Goal: Task Accomplishment & Management: Use online tool/utility

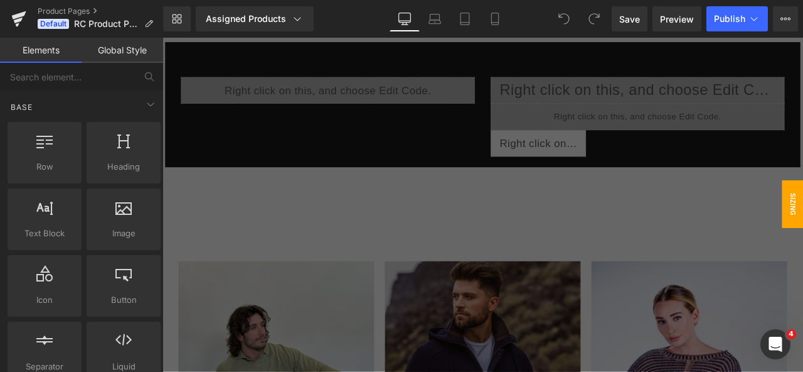
scroll to position [1467, 0]
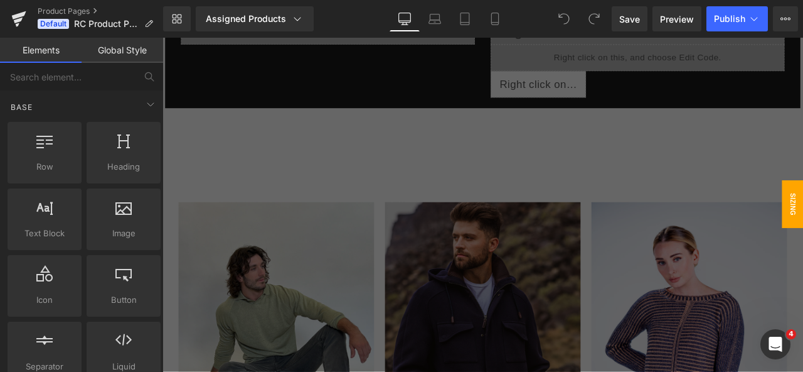
click at [323, 222] on div at bounding box center [542, 235] width 759 height 395
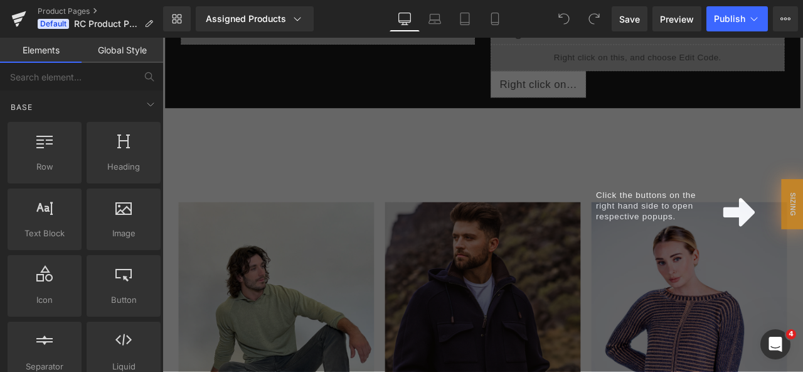
click at [323, 222] on div "Click the buttons on the right hand side to open respective popups." at bounding box center [542, 235] width 759 height 395
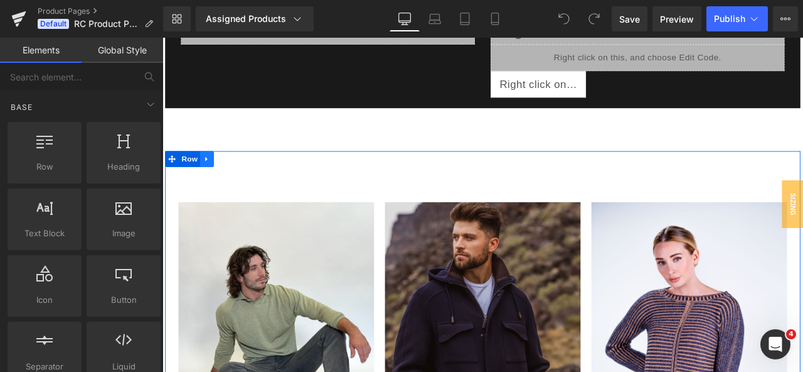
click at [216, 183] on icon at bounding box center [215, 181] width 9 height 9
click at [248, 184] on icon at bounding box center [247, 181] width 9 height 9
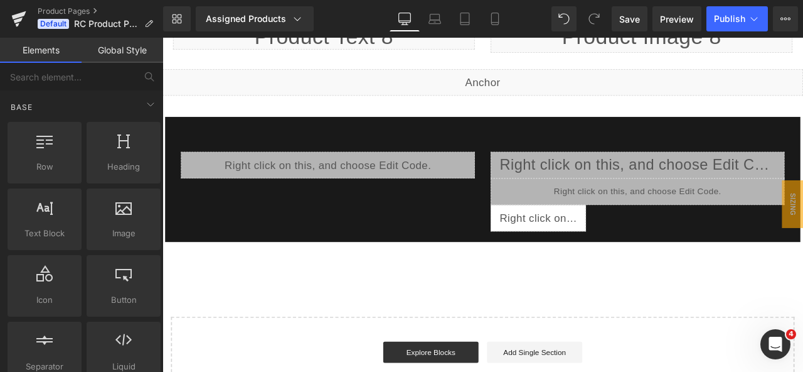
scroll to position [1288, 0]
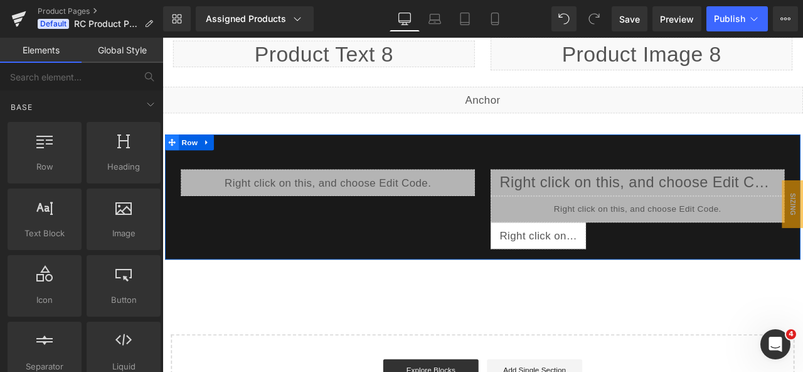
click at [173, 158] on icon at bounding box center [173, 161] width 9 height 9
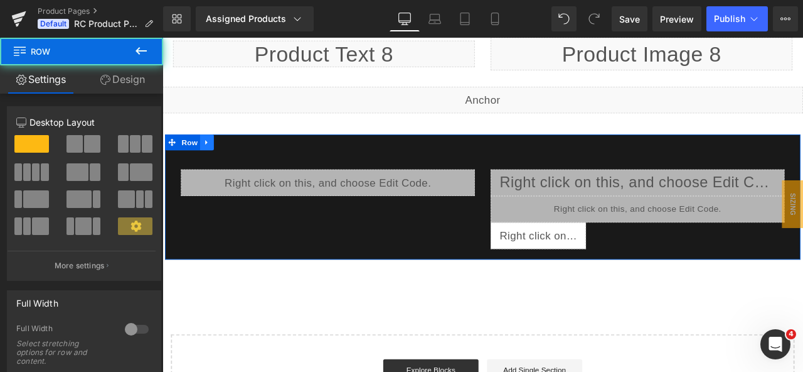
click at [216, 158] on icon at bounding box center [215, 161] width 9 height 9
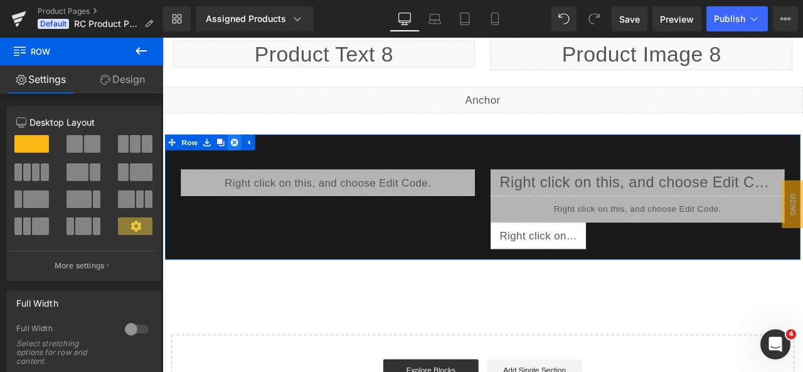
click at [249, 158] on icon at bounding box center [247, 161] width 9 height 9
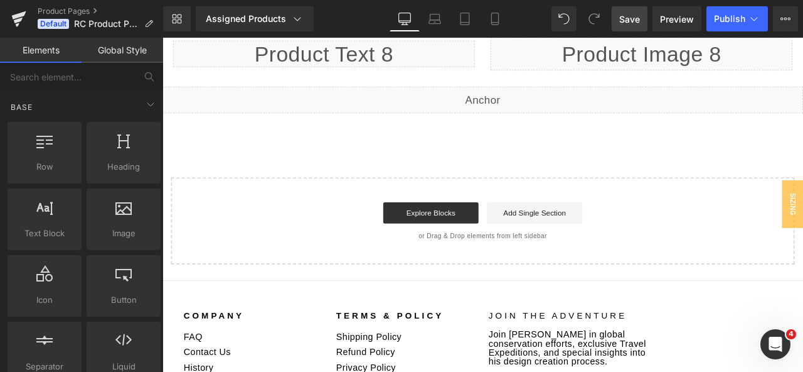
click at [633, 22] on span "Save" at bounding box center [629, 19] width 21 height 13
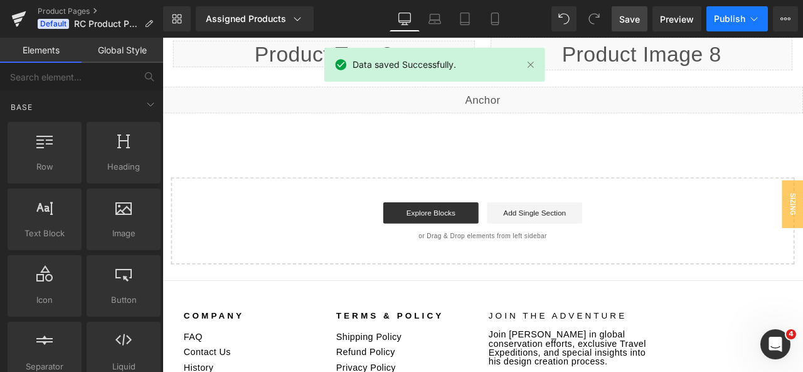
click at [731, 19] on span "Publish" at bounding box center [729, 19] width 31 height 10
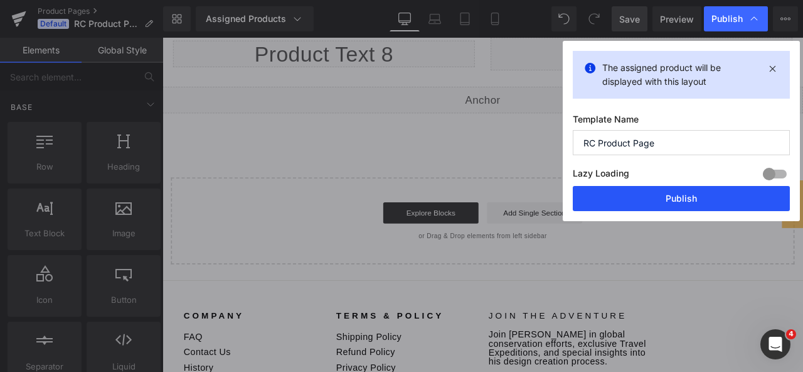
click at [696, 198] on button "Publish" at bounding box center [681, 198] width 217 height 25
